Goal: Task Accomplishment & Management: Manage account settings

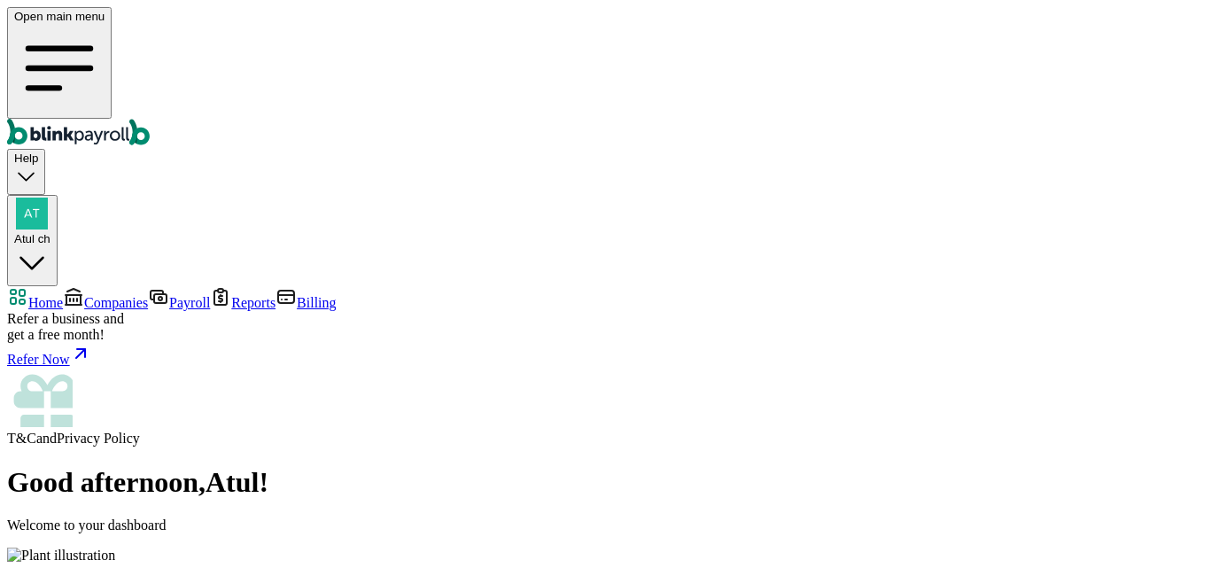
click at [76, 295] on link "Companies" at bounding box center [105, 302] width 85 height 15
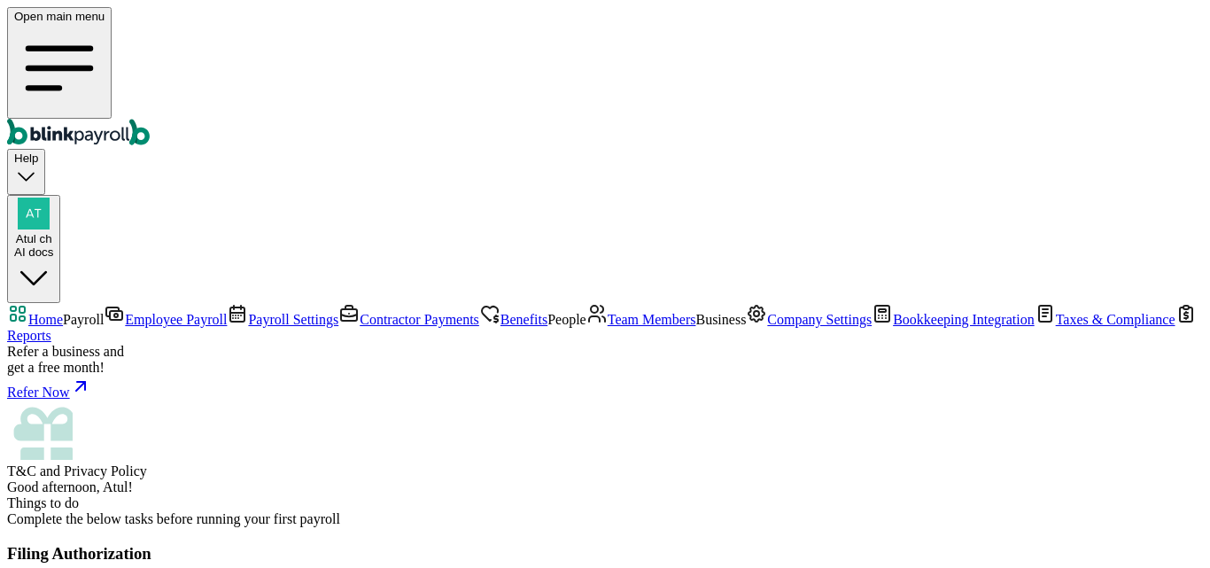
click at [105, 312] on link "Employee Payroll" at bounding box center [165, 319] width 123 height 15
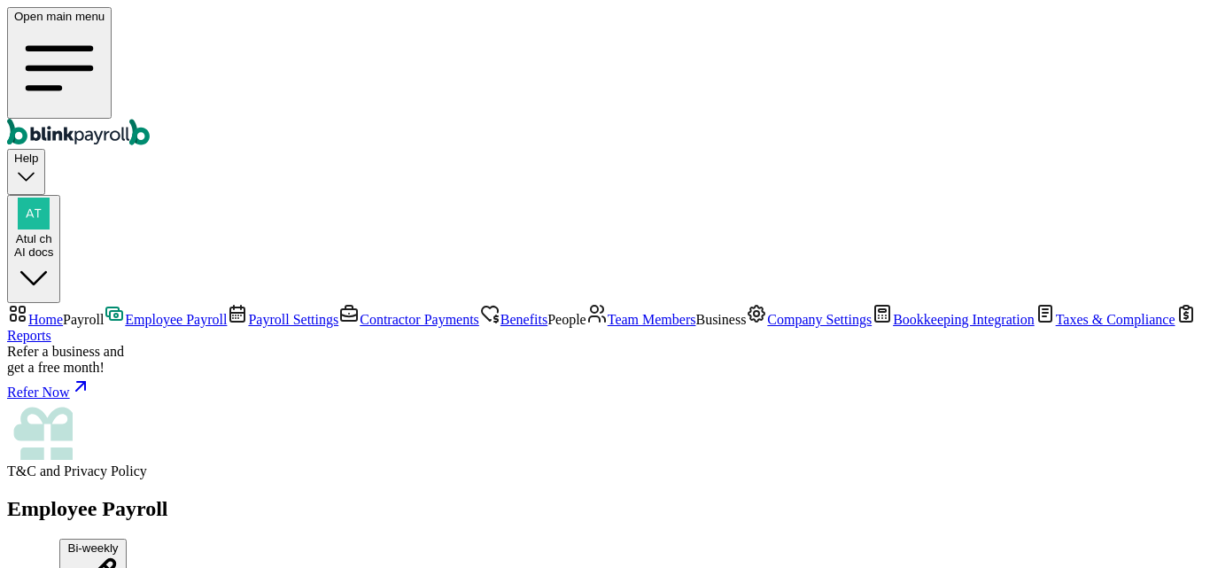
click at [125, 312] on span "Employee Payroll" at bounding box center [176, 319] width 102 height 15
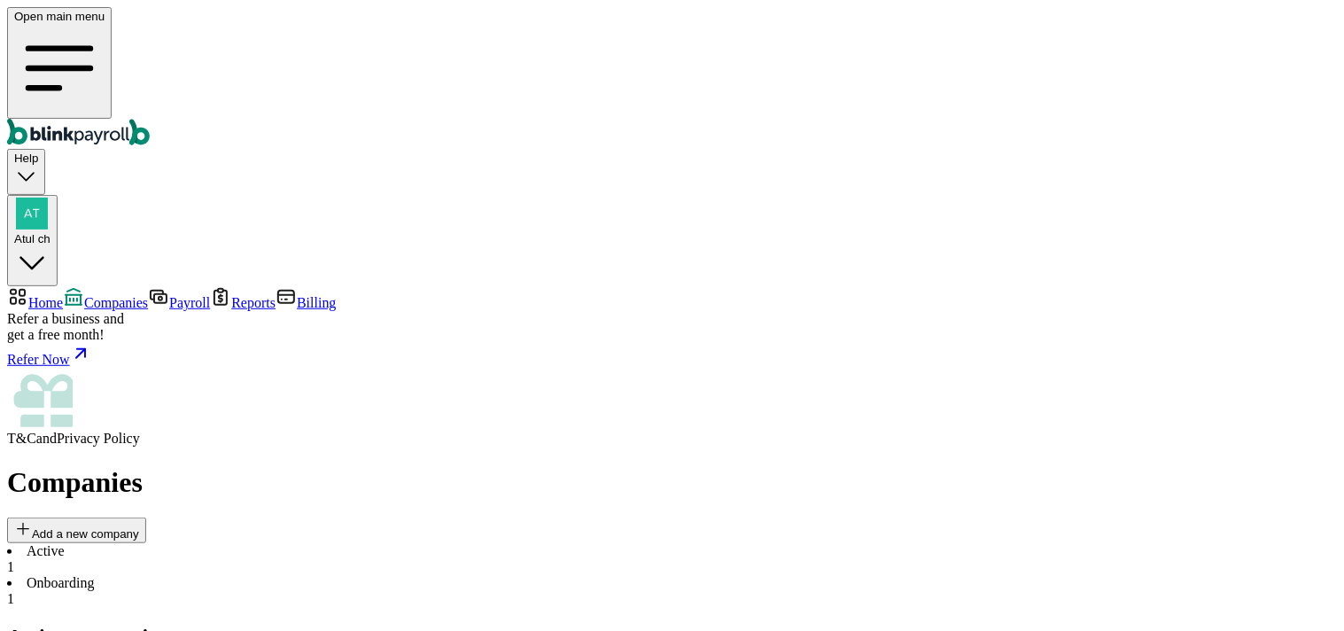
click at [48, 198] on img "button" at bounding box center [32, 214] width 32 height 32
drag, startPoint x: 1137, startPoint y: 299, endPoint x: 1307, endPoint y: 299, distance: 170.1
copy span "atul+ai@blinkpayroll.com"
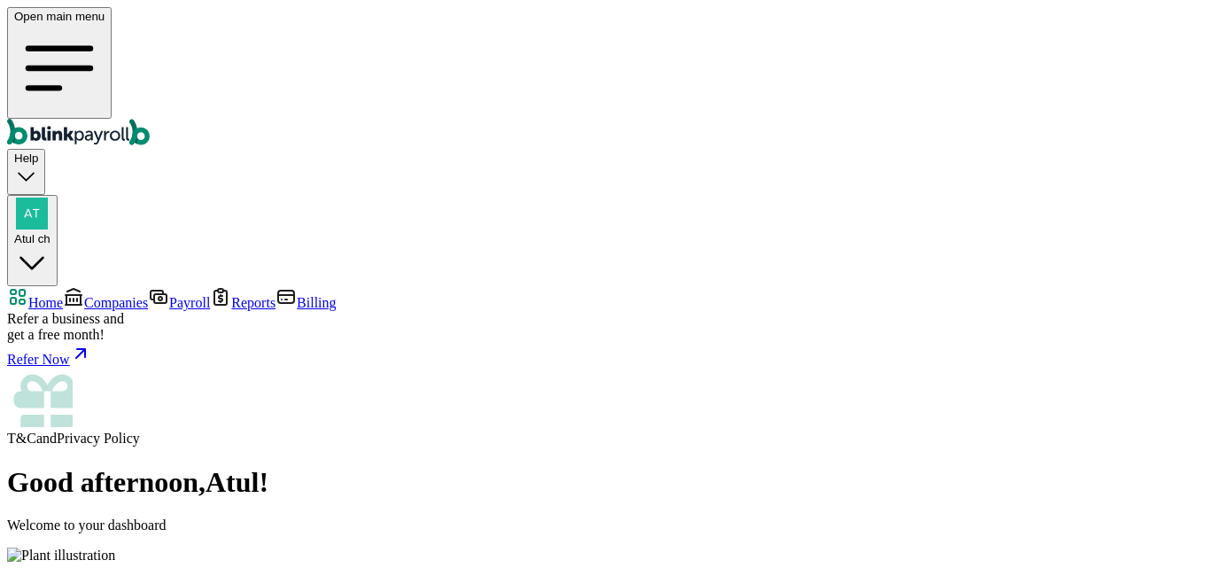
click at [84, 295] on span "Companies" at bounding box center [116, 302] width 64 height 15
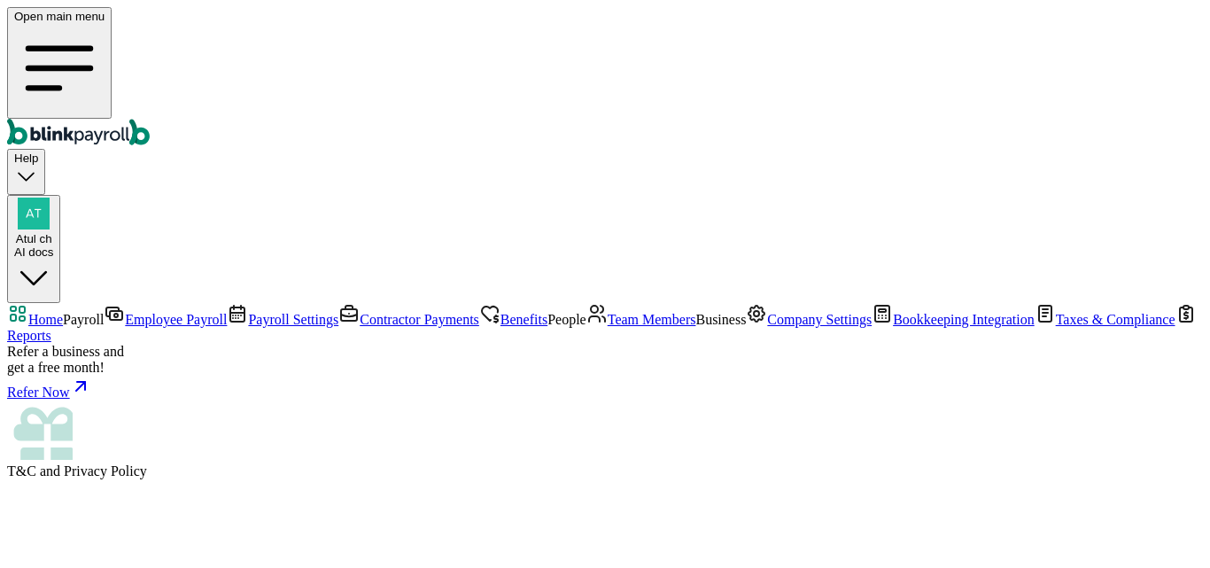
click at [125, 312] on span "Employee Payroll" at bounding box center [176, 319] width 102 height 15
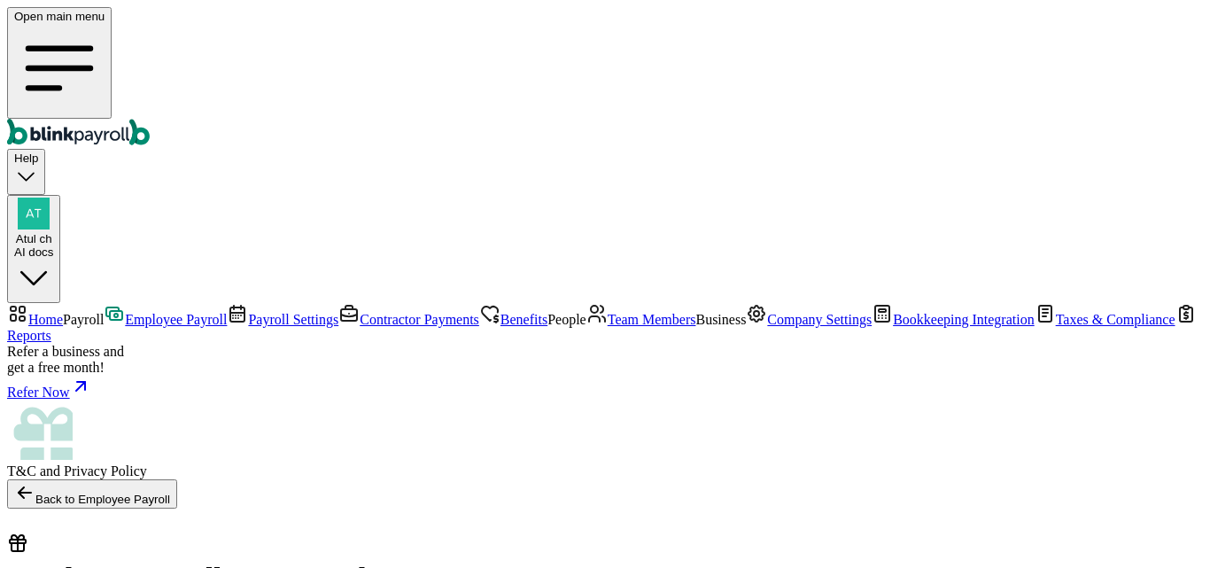
select select "direct_deposit"
checkbox input "true"
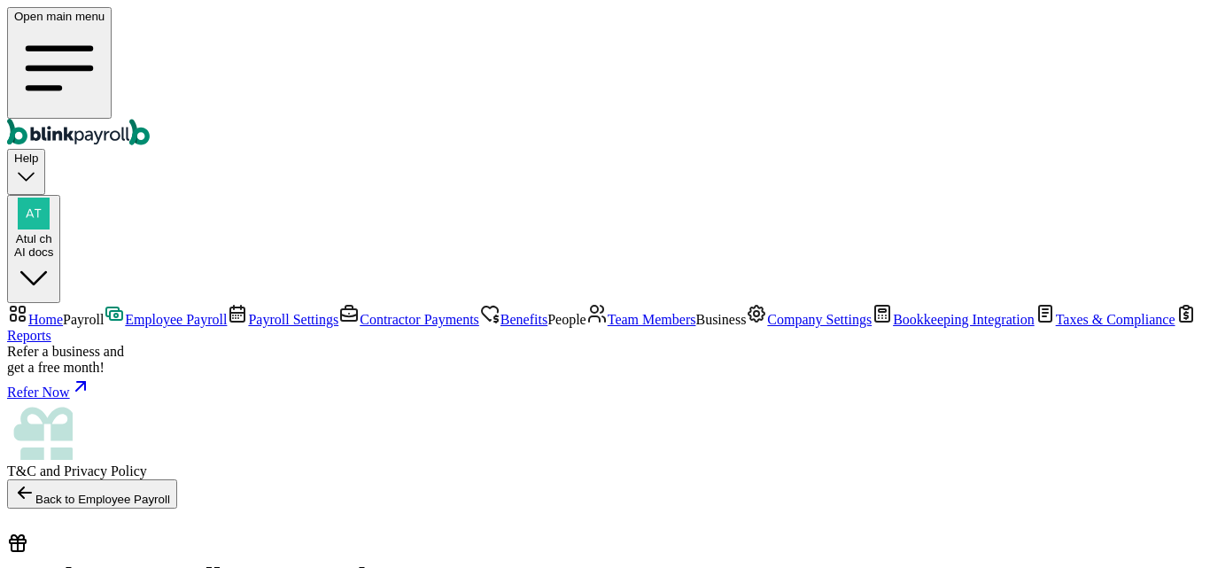
scroll to position [177, 0]
type input "55"
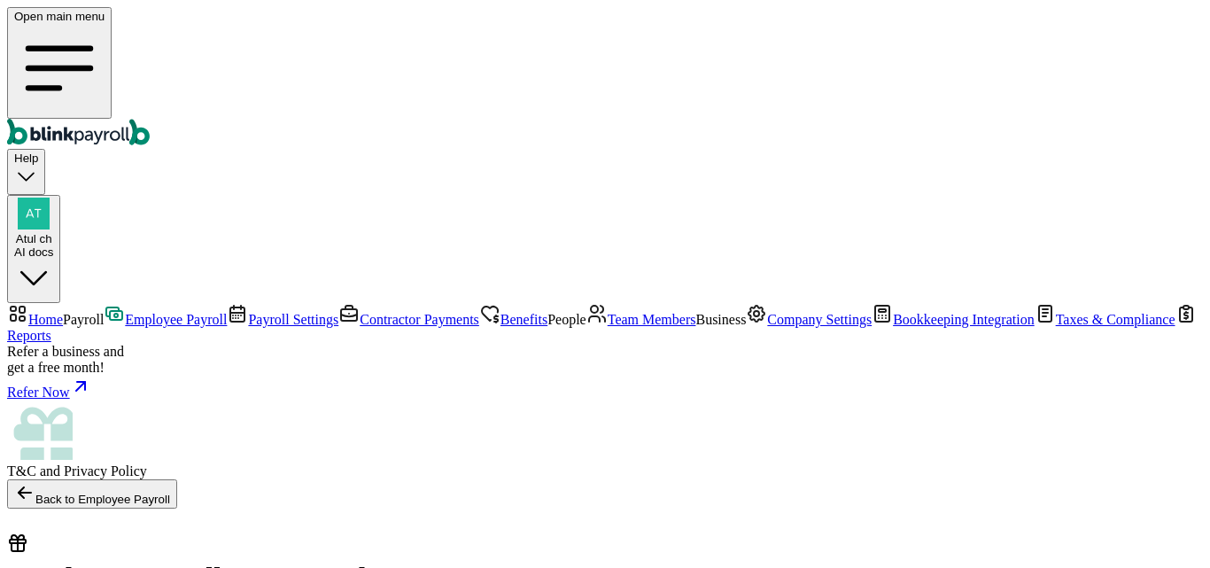
type input "55"
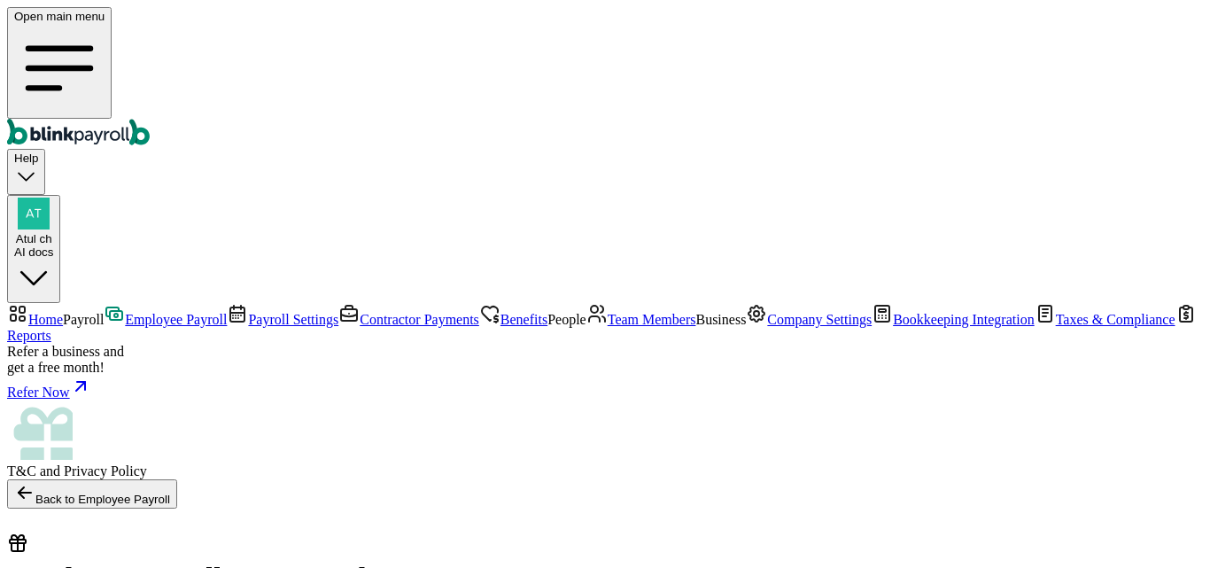
type input "[DATE] ~ [DATE]"
select select "direct_deposit"
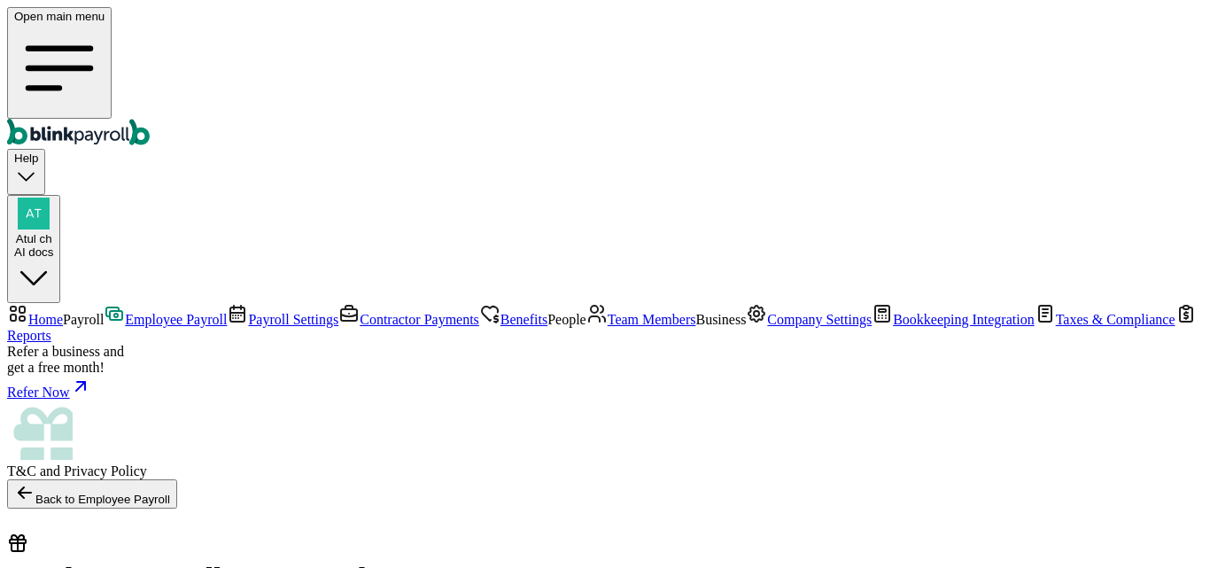
checkbox input "true"
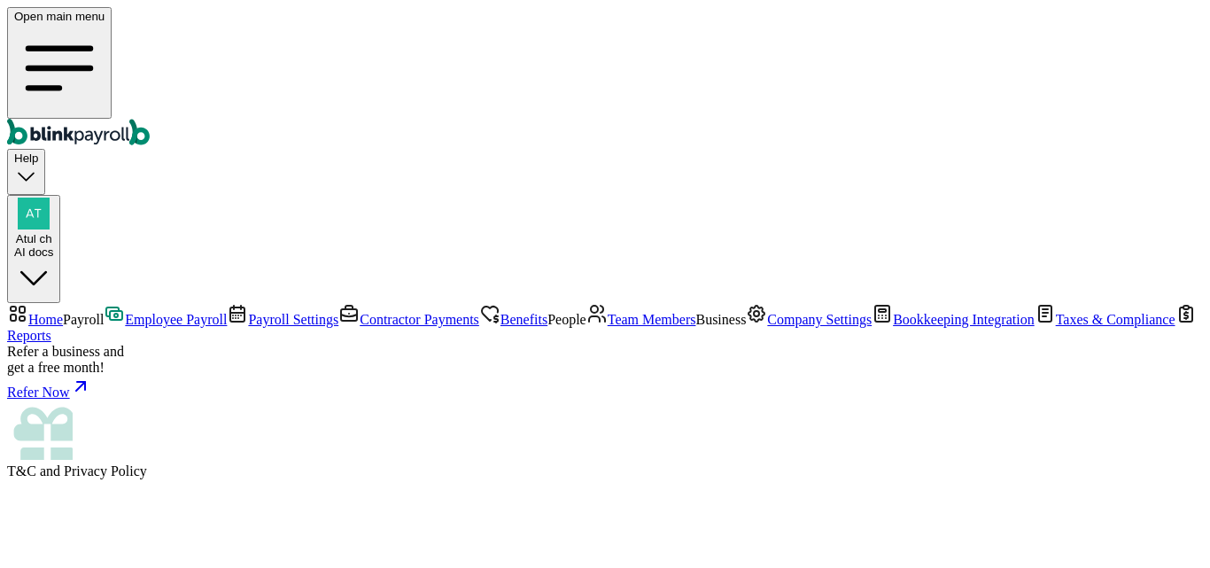
scroll to position [358, 0]
click at [125, 312] on span "Employee Payroll" at bounding box center [176, 319] width 102 height 15
